Goal: Transaction & Acquisition: Purchase product/service

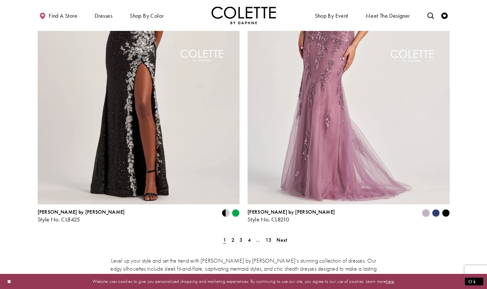
scroll to position [1102, 0]
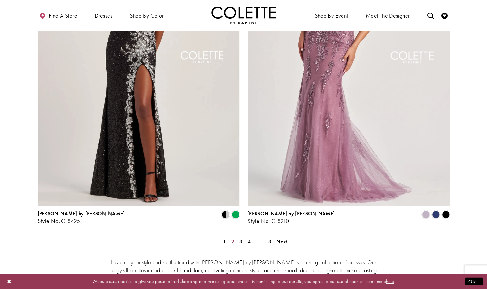
click at [232, 238] on span "2" at bounding box center [232, 241] width 3 height 7
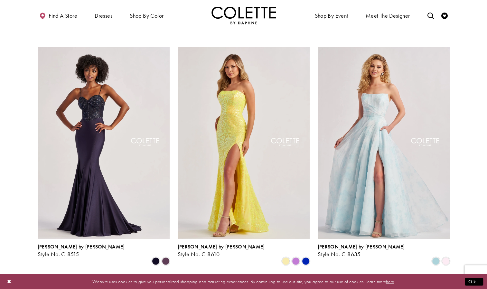
scroll to position [493, 0]
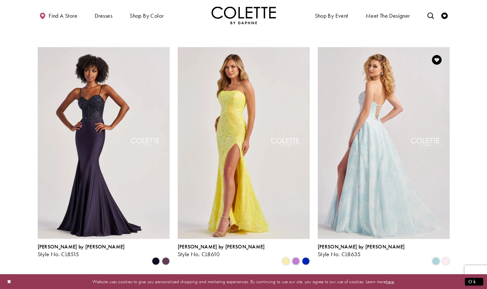
click at [421, 126] on img "Visit Colette by Daphne Style No. CL8635 Page" at bounding box center [383, 143] width 132 height 192
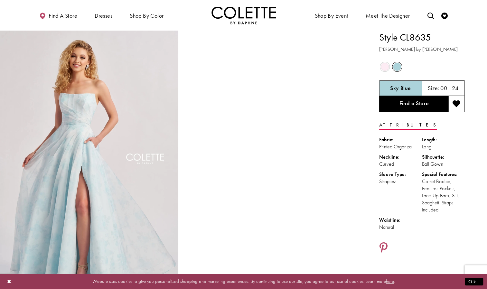
click at [383, 67] on span "Product color controls state depends on size chosen" at bounding box center [385, 67] width 8 height 8
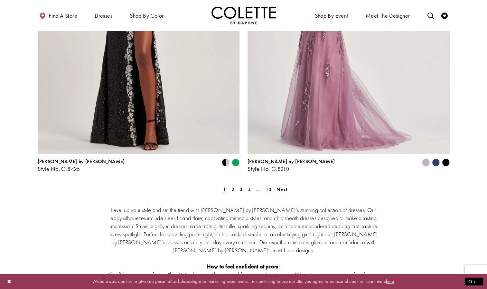
scroll to position [1189, 0]
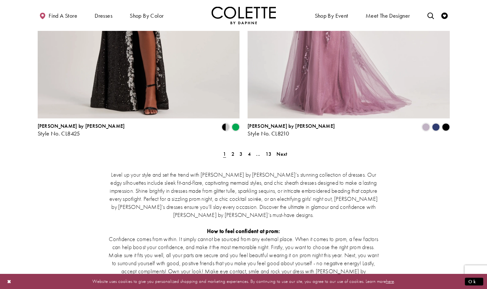
click at [235, 157] on div "Level up your style and set the trend with Colette by Daphne’s stunning collect…" at bounding box center [244, 263] width 412 height 212
click at [233, 151] on span "2" at bounding box center [232, 154] width 3 height 7
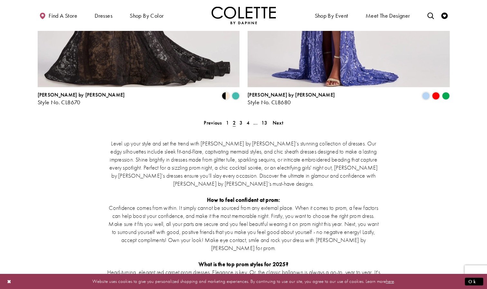
scroll to position [1219, 0]
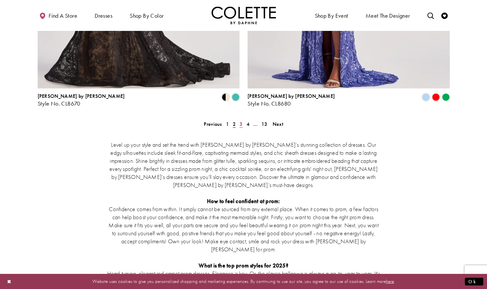
click at [242, 121] on span "3" at bounding box center [240, 124] width 3 height 7
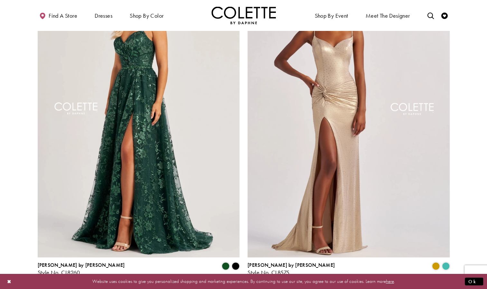
scroll to position [1060, 0]
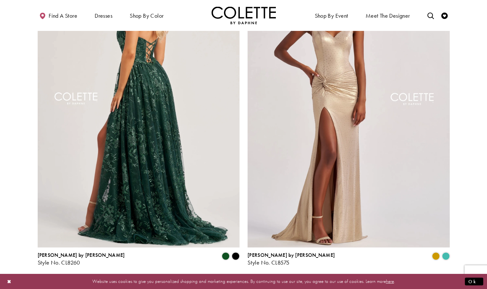
click at [169, 154] on img "Visit Colette by Daphne Style No. CL8260 Page" at bounding box center [139, 101] width 202 height 294
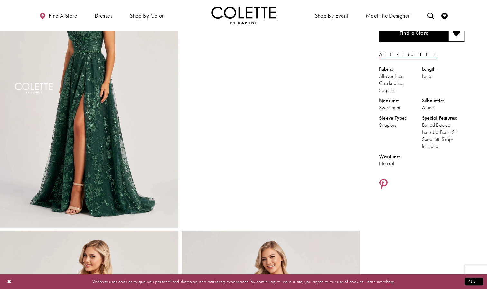
scroll to position [69, 0]
